Goal: Book appointment/travel/reservation

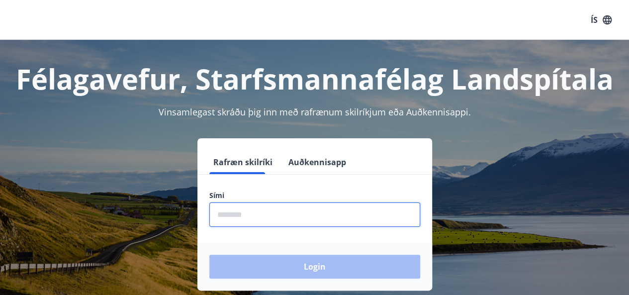
click at [284, 205] on input "phone" at bounding box center [314, 214] width 211 height 24
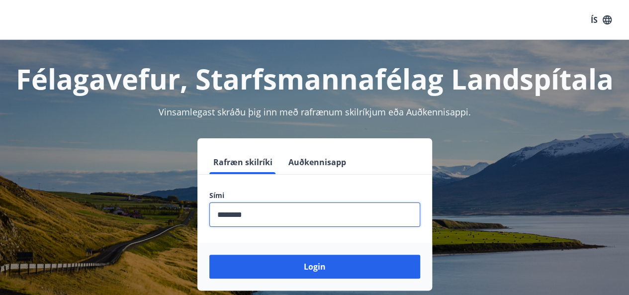
type input "********"
click at [209, 254] on button "Login" at bounding box center [314, 266] width 211 height 24
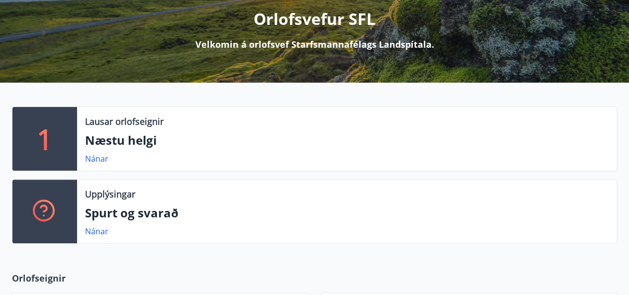
scroll to position [132, 0]
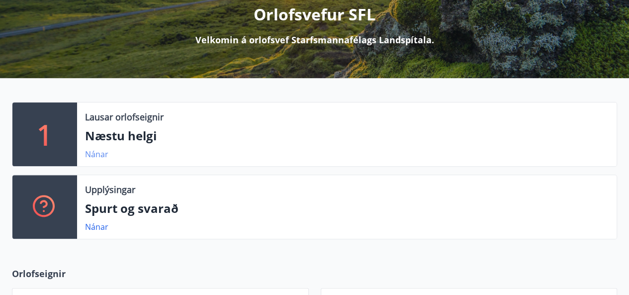
click at [98, 155] on link "Nánar" at bounding box center [96, 154] width 23 height 11
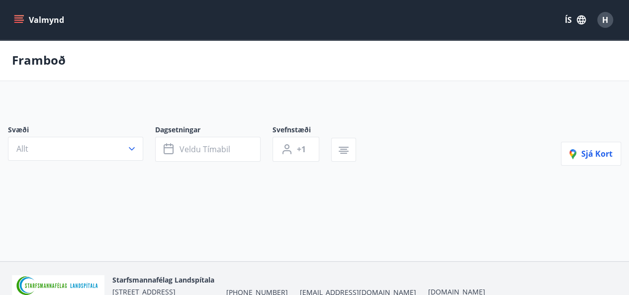
type input "*"
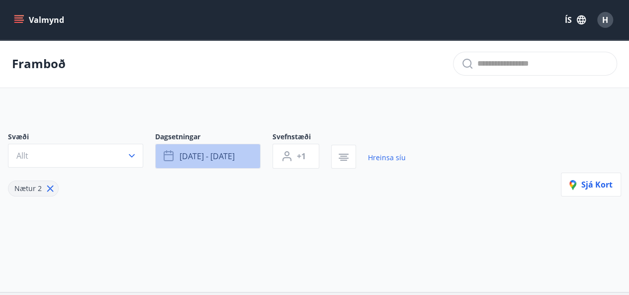
click at [227, 158] on span "ágú 15 - ágú 18" at bounding box center [206, 156] width 55 height 11
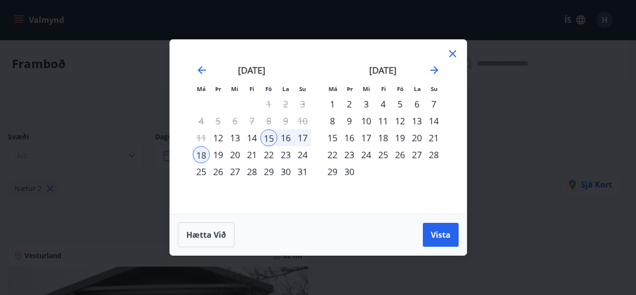
click at [268, 171] on div "29" at bounding box center [268, 171] width 17 height 17
click at [303, 175] on div "31" at bounding box center [302, 171] width 17 height 17
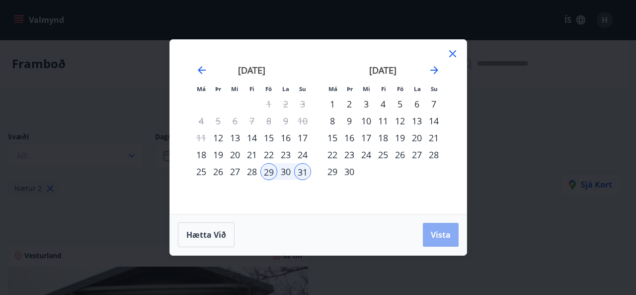
click at [441, 238] on span "Vista" at bounding box center [441, 234] width 20 height 11
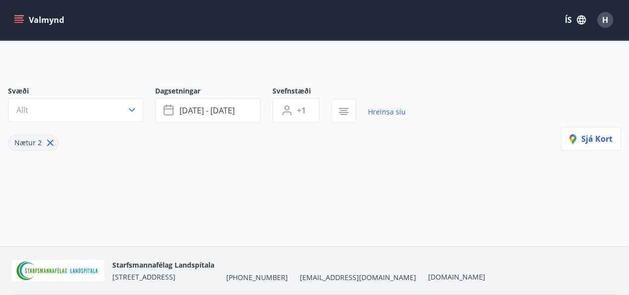
scroll to position [20, 0]
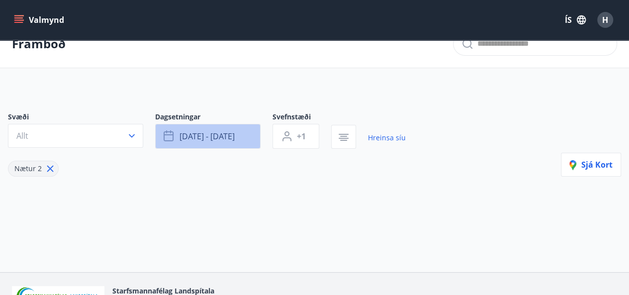
click at [240, 137] on button "ágú 29 - ágú 31" at bounding box center [207, 136] width 105 height 25
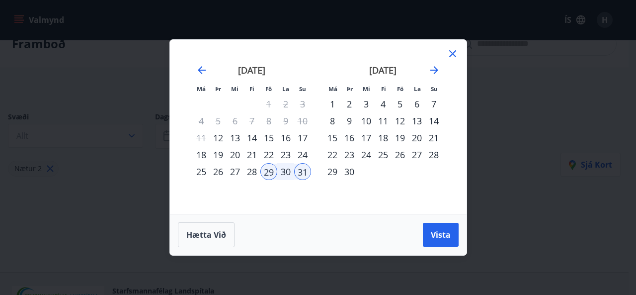
click at [404, 104] on div "5" at bounding box center [400, 103] width 17 height 17
click at [266, 170] on div "29" at bounding box center [268, 171] width 17 height 17
click at [395, 103] on div "5" at bounding box center [400, 103] width 17 height 17
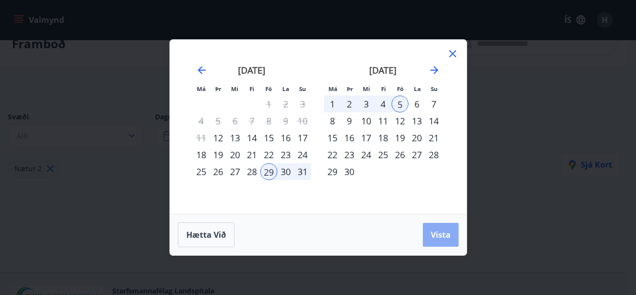
click at [431, 238] on span "Vista" at bounding box center [441, 234] width 20 height 11
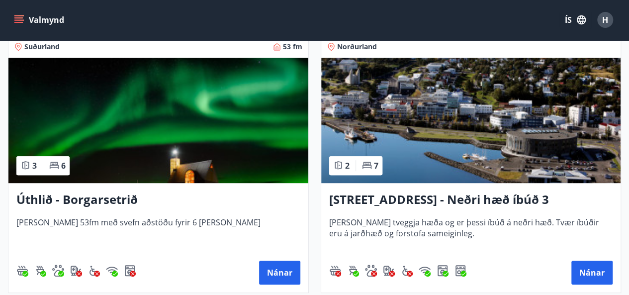
scroll to position [183, 0]
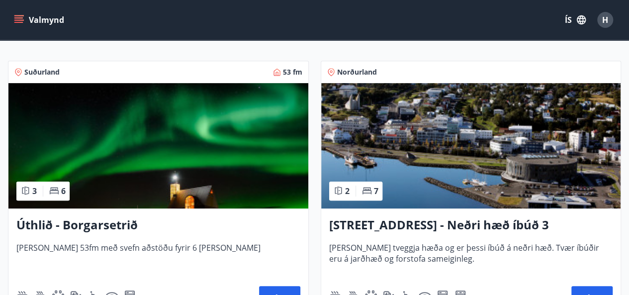
click at [66, 226] on h3 "Úthlið - Borgarsetrið" at bounding box center [158, 225] width 284 height 18
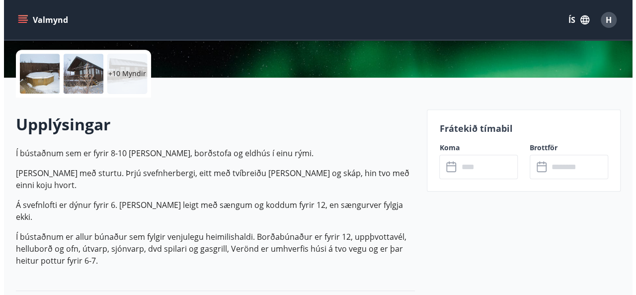
scroll to position [226, 0]
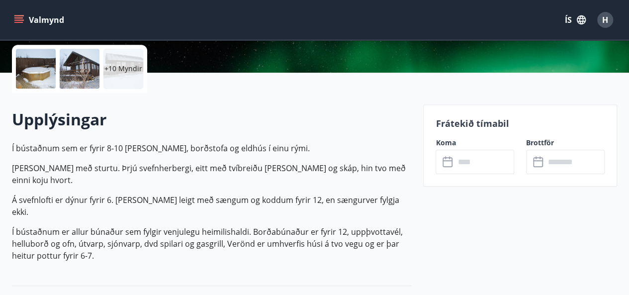
click at [25, 70] on div at bounding box center [36, 69] width 40 height 40
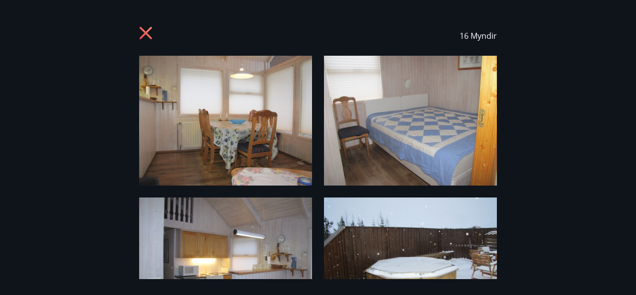
click at [236, 124] on img at bounding box center [225, 121] width 173 height 130
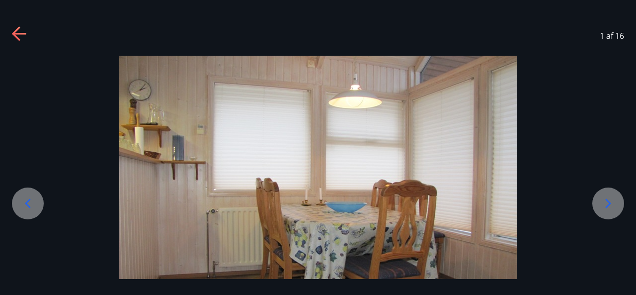
click at [609, 201] on icon at bounding box center [608, 202] width 5 height 9
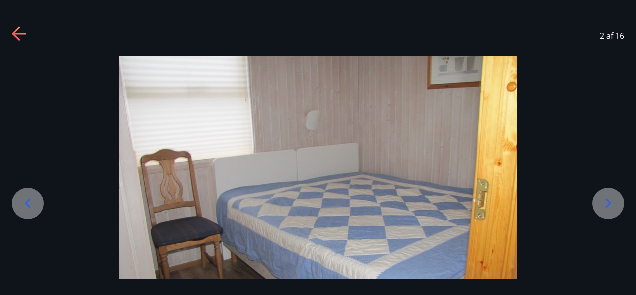
click at [609, 201] on icon at bounding box center [608, 202] width 5 height 9
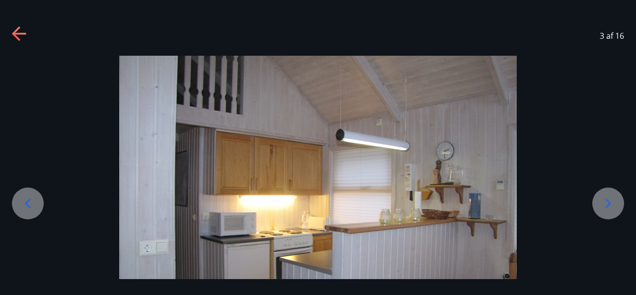
click at [609, 201] on icon at bounding box center [608, 202] width 5 height 9
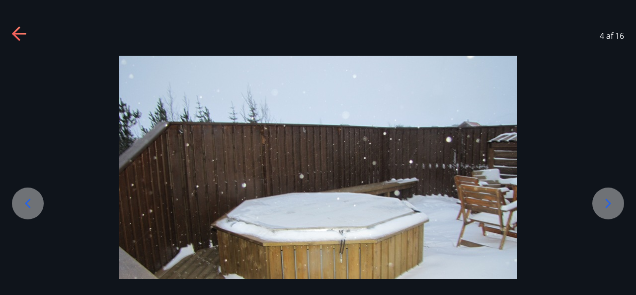
click at [609, 201] on icon at bounding box center [608, 202] width 5 height 9
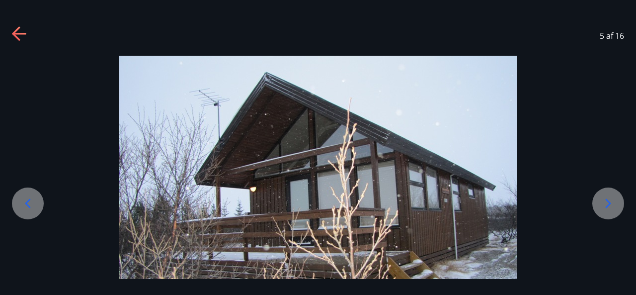
click at [609, 201] on icon at bounding box center [608, 202] width 5 height 9
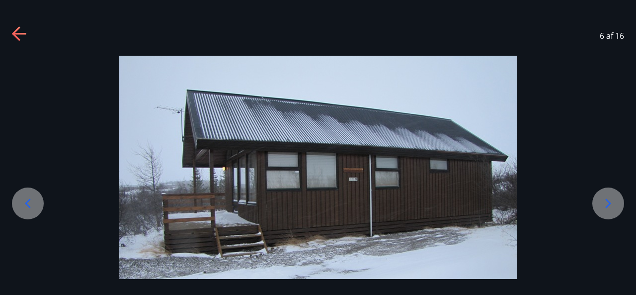
click at [609, 201] on icon at bounding box center [608, 202] width 5 height 9
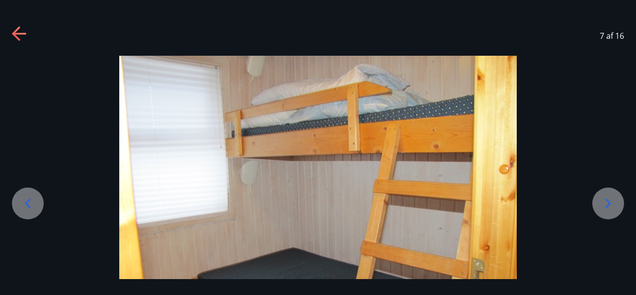
click at [609, 201] on icon at bounding box center [608, 202] width 5 height 9
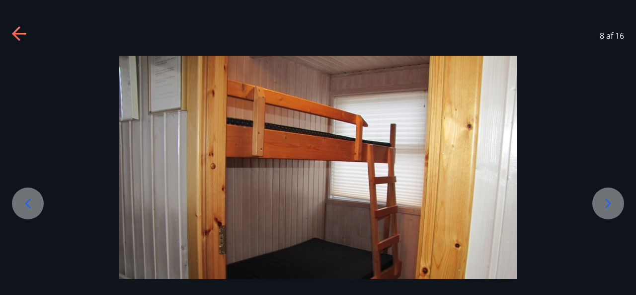
click at [609, 201] on icon at bounding box center [608, 202] width 5 height 9
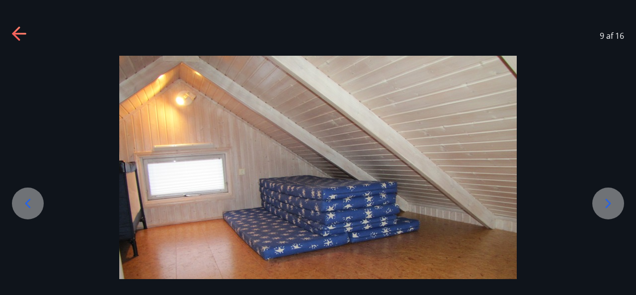
click at [609, 201] on icon at bounding box center [608, 202] width 5 height 9
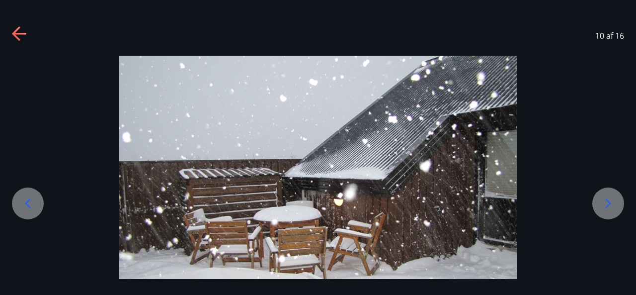
click at [609, 201] on icon at bounding box center [608, 202] width 5 height 9
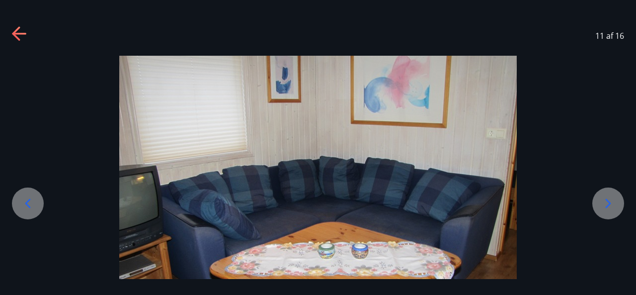
click at [609, 201] on icon at bounding box center [608, 202] width 5 height 9
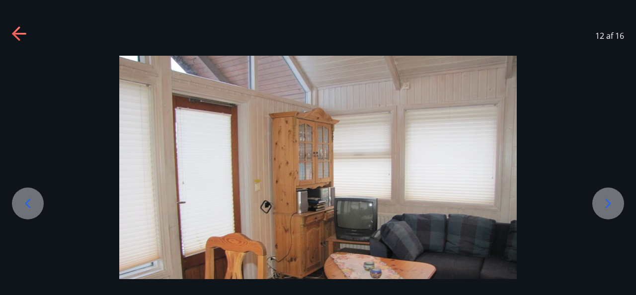
click at [609, 201] on icon at bounding box center [608, 202] width 5 height 9
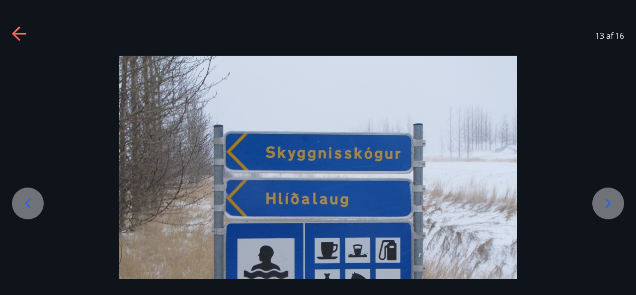
click at [609, 201] on icon at bounding box center [608, 202] width 5 height 9
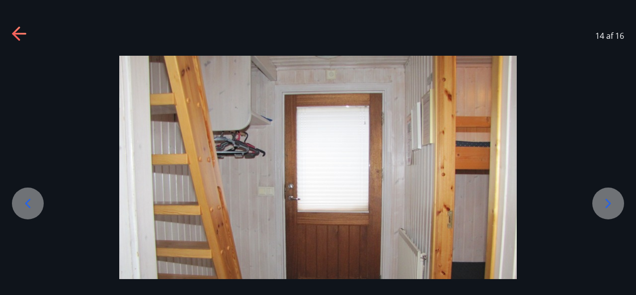
click at [609, 201] on icon at bounding box center [608, 202] width 5 height 9
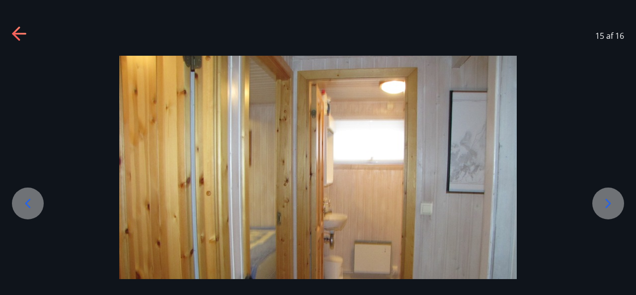
click at [609, 201] on icon at bounding box center [608, 202] width 5 height 9
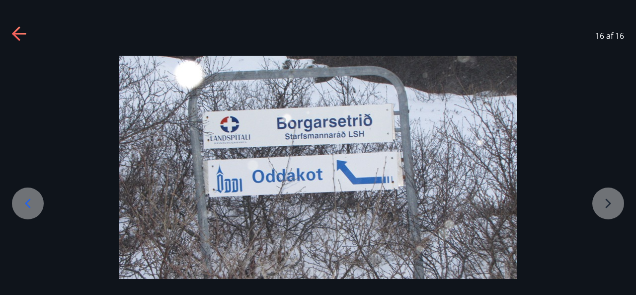
click at [609, 201] on div at bounding box center [318, 205] width 636 height 298
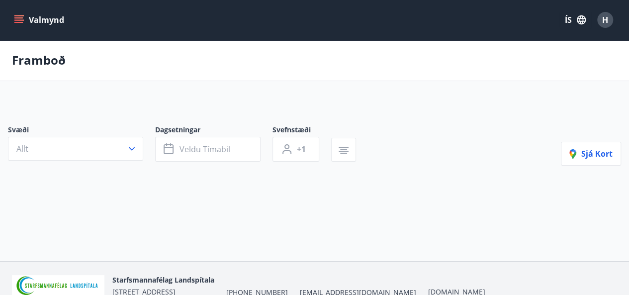
type input "*"
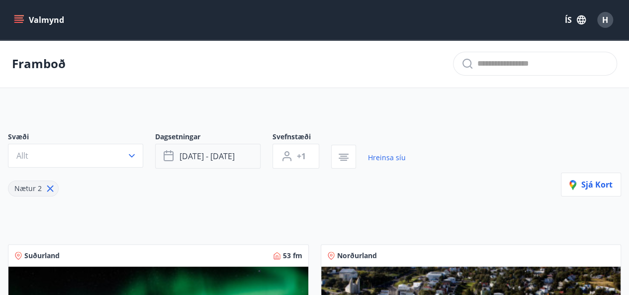
click at [233, 153] on span "ágú 29 - sep 05" at bounding box center [206, 156] width 55 height 11
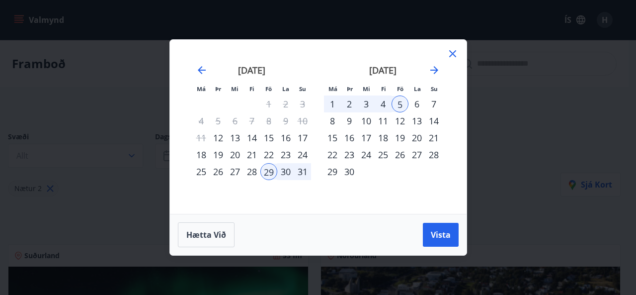
click at [276, 172] on div "29" at bounding box center [268, 171] width 17 height 17
click at [266, 171] on div "29" at bounding box center [268, 171] width 17 height 17
click at [248, 175] on div "28" at bounding box center [251, 171] width 17 height 17
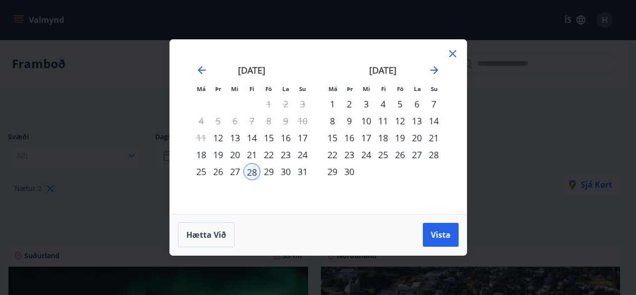
click at [304, 173] on div "31" at bounding box center [302, 171] width 17 height 17
click at [426, 237] on button "Vista" at bounding box center [441, 235] width 36 height 24
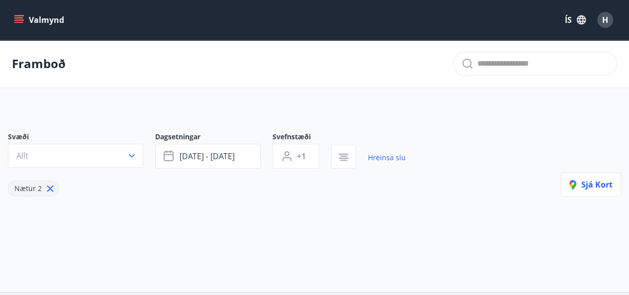
click at [562, 207] on div "Svæði Allt Dagsetningar ágú 28 - ágú 31 Svefnstæði +1 Hreinsa síu Nætur 2 Sjá k…" at bounding box center [314, 180] width 629 height 144
